Goal: Navigation & Orientation: Find specific page/section

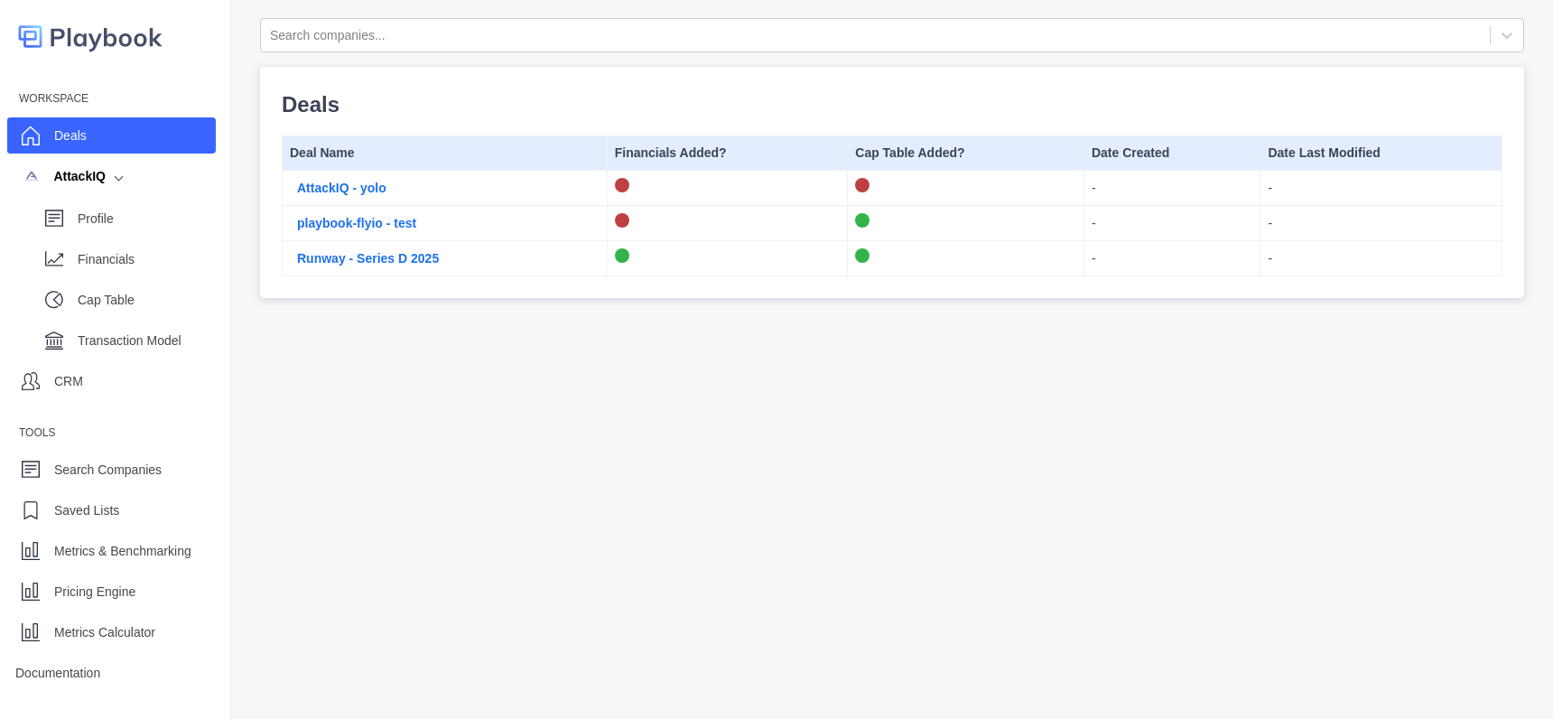
click at [423, 425] on div "Search companies... Deals Deal Name Financials Added? Cap Table Added? Date Cre…" at bounding box center [892, 406] width 1322 height 813
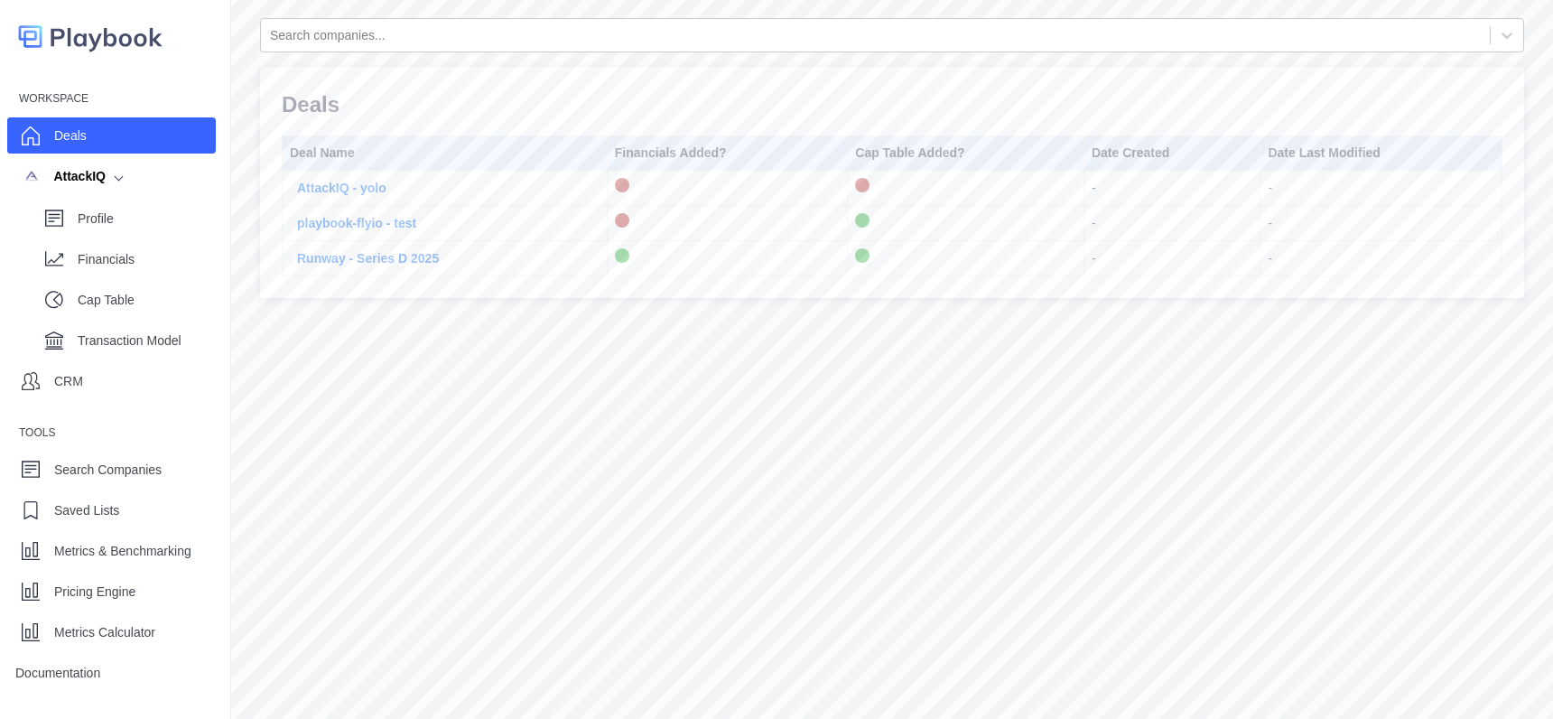
click at [397, 627] on div "Search companies... Deals Deal Name Financials Added? Cap Table Added? Date Cre…" at bounding box center [892, 406] width 1322 height 813
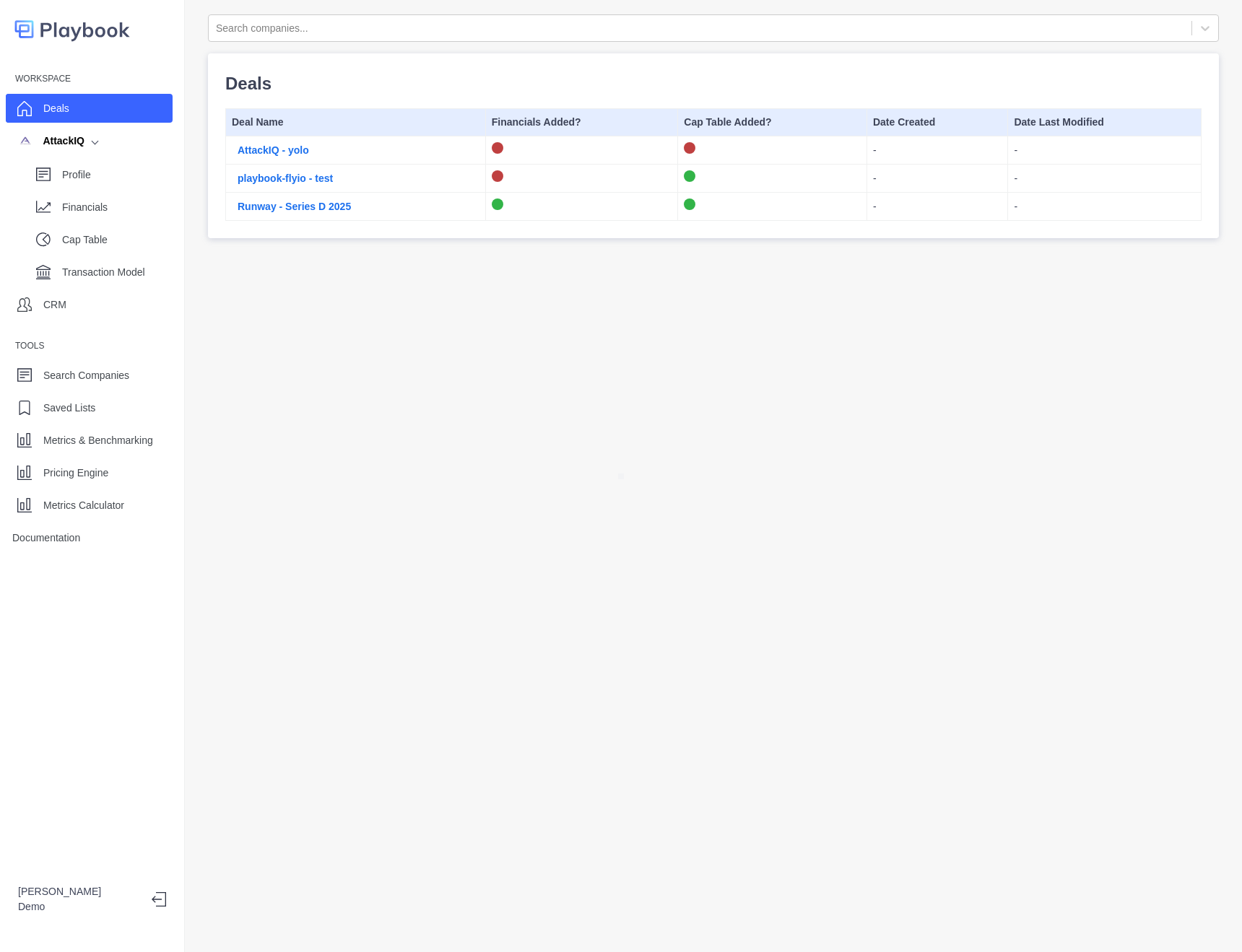
click at [727, 564] on div "Search companies... Deals Deal Name Financials Added? Cap Table Added? Date Cre…" at bounding box center [713, 476] width 1057 height 952
